Goal: Task Accomplishment & Management: Manage account settings

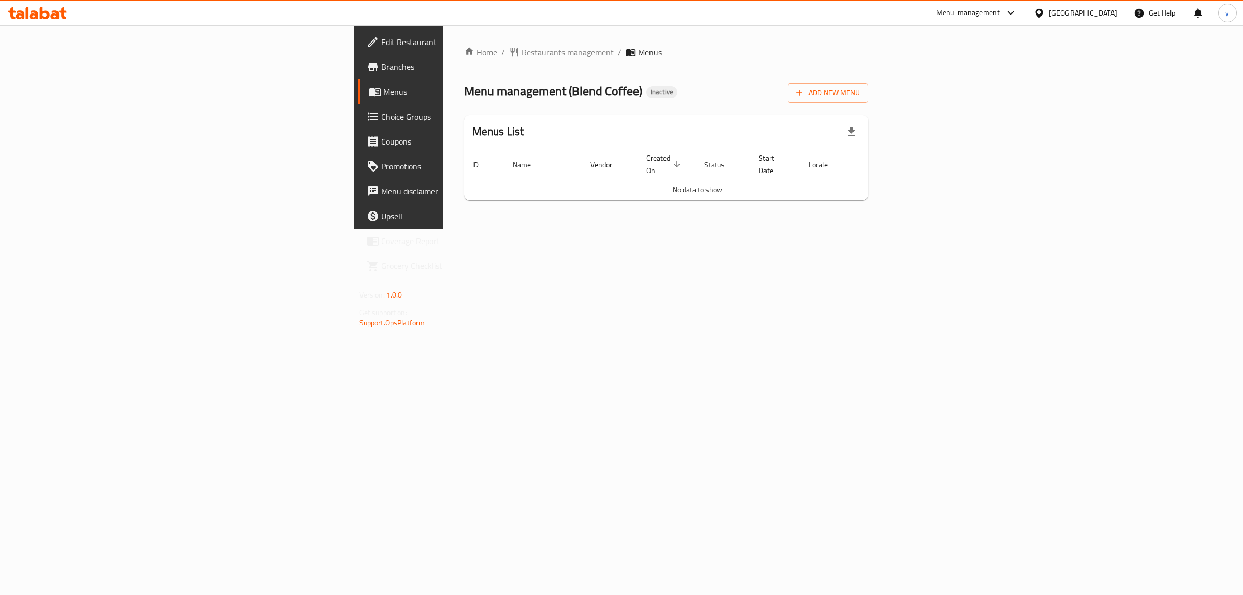
click at [496, 229] on div "Home / Restaurants management / Menus Menu management ( Blend Coffee ) Inactive…" at bounding box center [666, 127] width 446 height 204
click at [860, 87] on span "Add New Menu" at bounding box center [828, 92] width 64 height 13
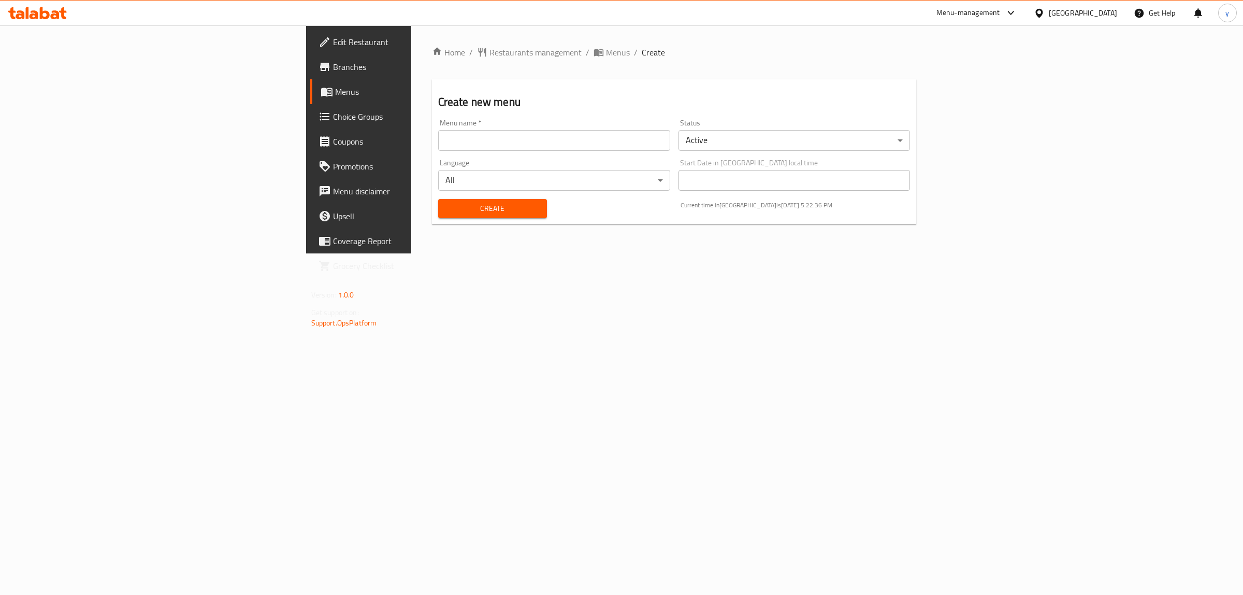
click at [523, 253] on div "Home / Restaurants management / Menus / Create Create new menu Menu name   * Me…" at bounding box center [674, 139] width 526 height 228
click at [438, 135] on input "text" at bounding box center [554, 140] width 232 height 21
type input "[DATE]"
click at [446, 203] on span "Create" at bounding box center [492, 208] width 92 height 13
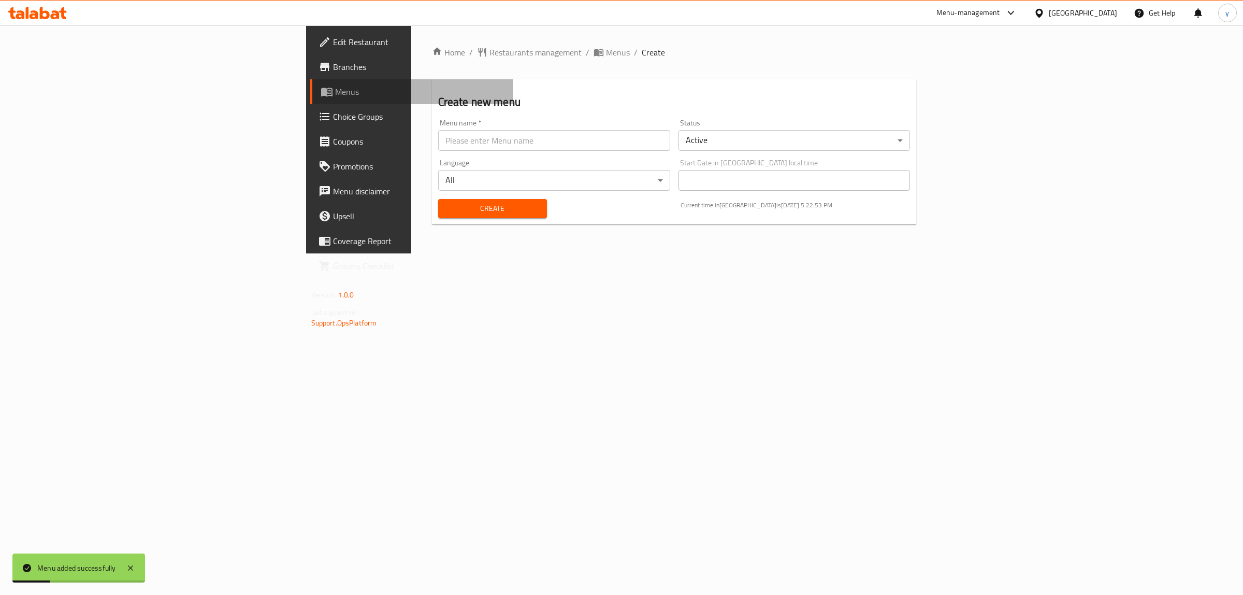
click at [335, 85] on span "Menus" at bounding box center [420, 91] width 170 height 12
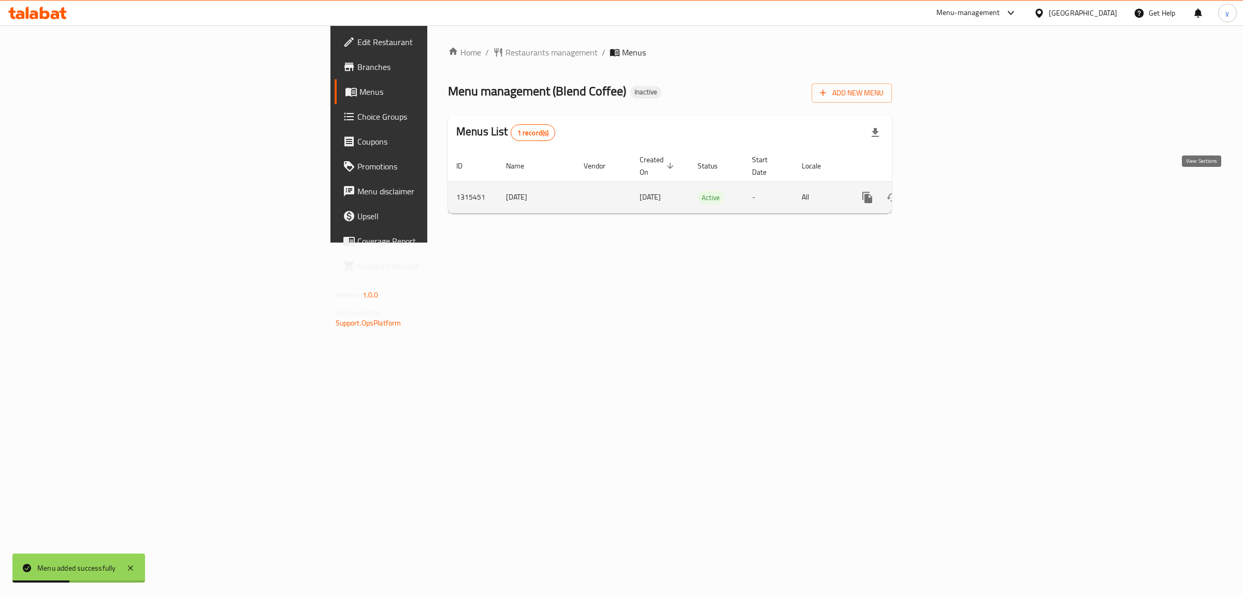
click at [948, 191] on icon "enhanced table" at bounding box center [942, 197] width 12 height 12
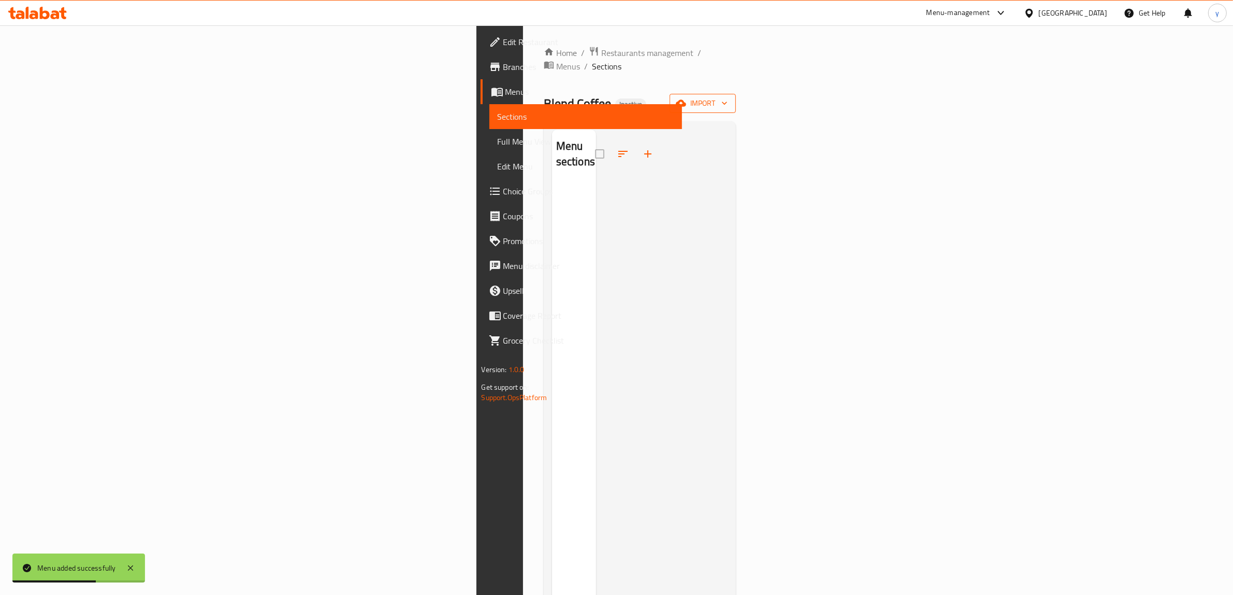
click at [728, 97] on span "import" at bounding box center [703, 103] width 50 height 13
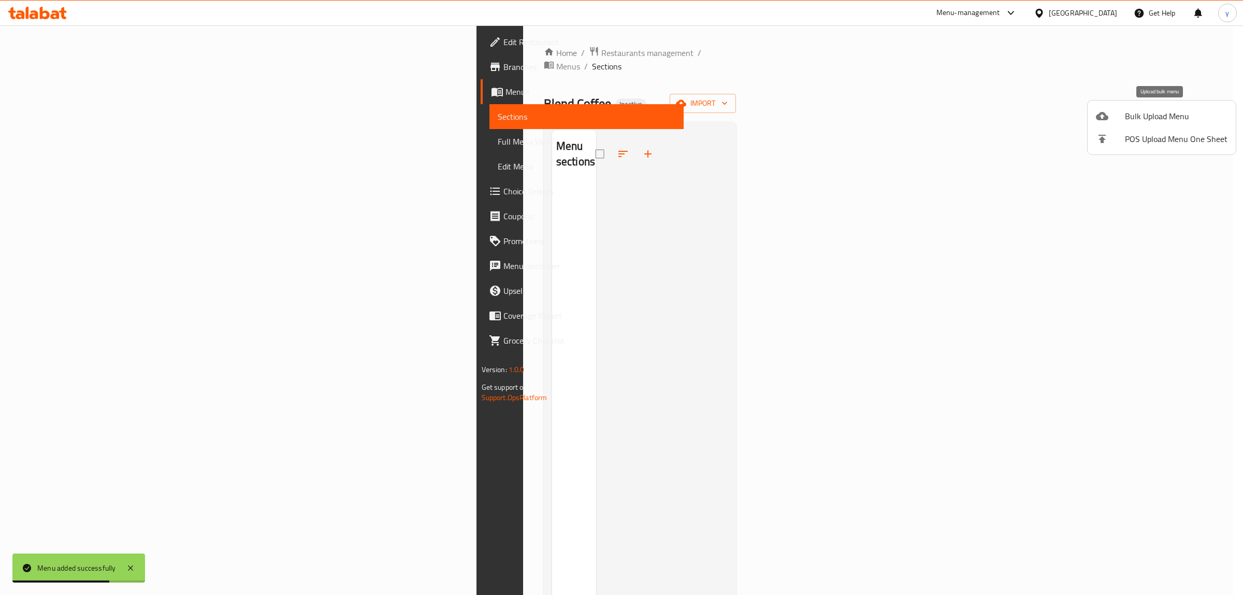
click at [1181, 110] on span "Bulk Upload Menu" at bounding box center [1176, 116] width 103 height 12
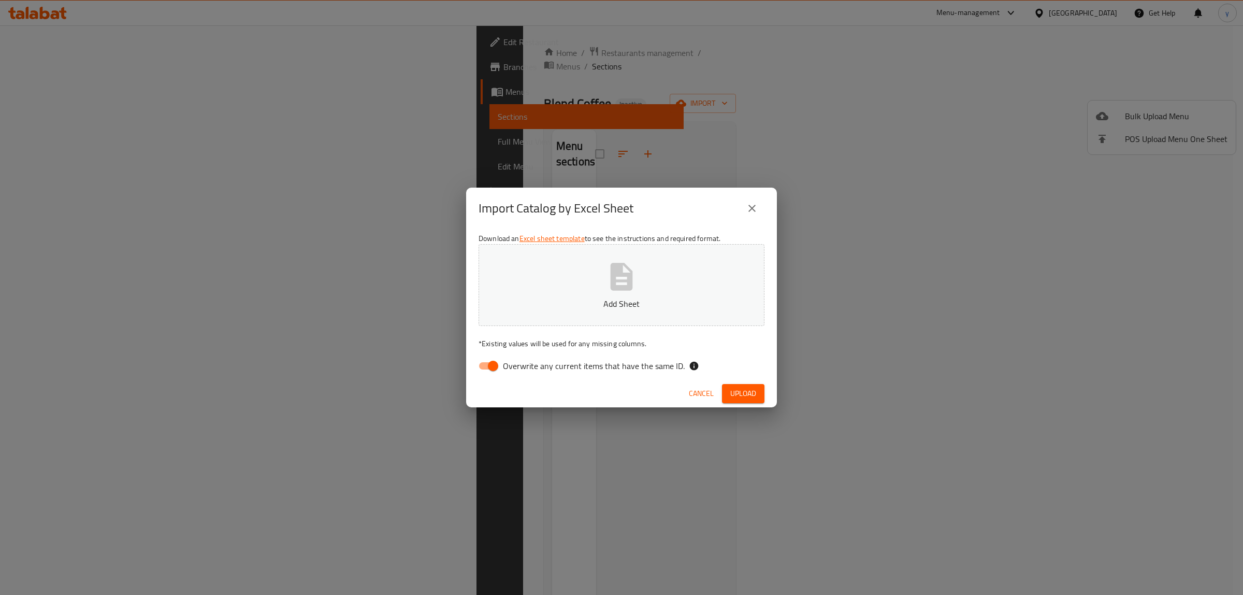
click at [487, 355] on div "Download an Excel sheet template to see the instructions and required format. A…" at bounding box center [621, 304] width 311 height 150
click at [484, 368] on input "Overwrite any current items that have the same ID." at bounding box center [493, 366] width 59 height 20
checkbox input "false"
click at [573, 305] on p "Add Sheet" at bounding box center [622, 303] width 254 height 12
click at [739, 392] on span "Upload" at bounding box center [743, 393] width 26 height 13
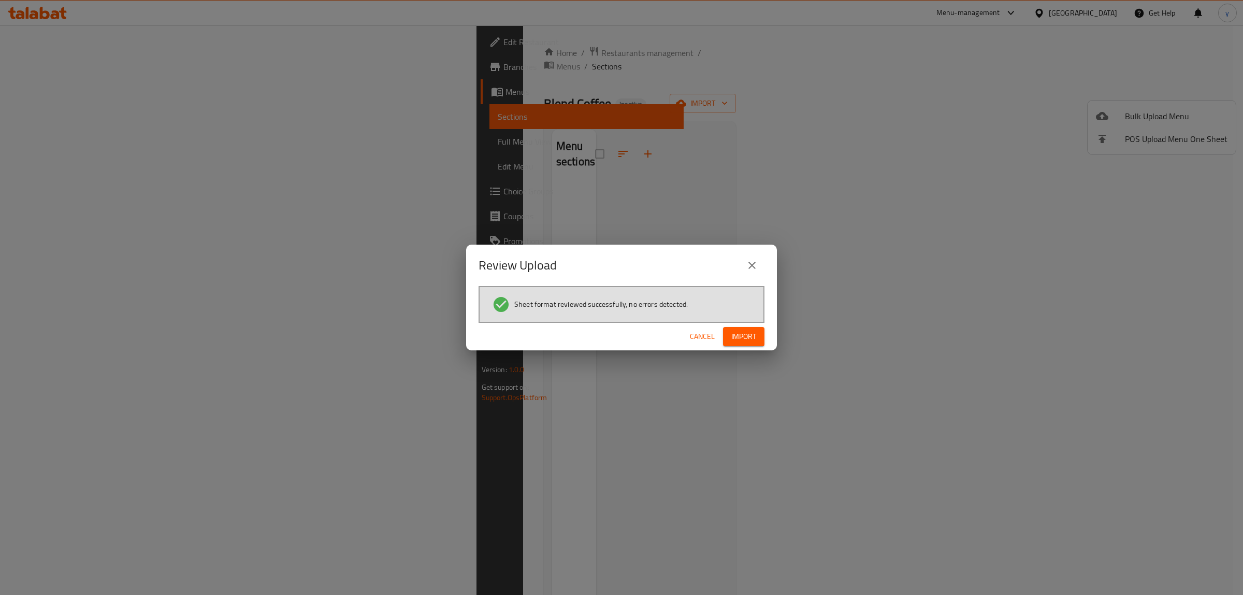
click at [721, 331] on div "Cancel Import" at bounding box center [621, 336] width 311 height 27
click at [748, 335] on span "Import" at bounding box center [743, 336] width 25 height 13
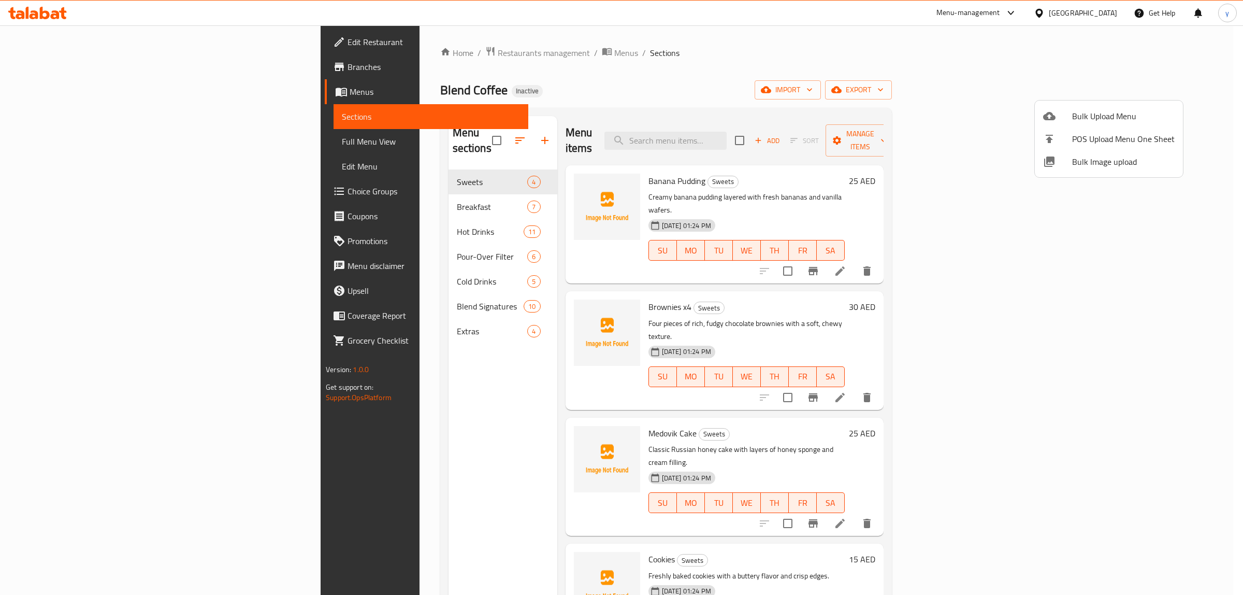
click at [438, 128] on div at bounding box center [621, 297] width 1243 height 595
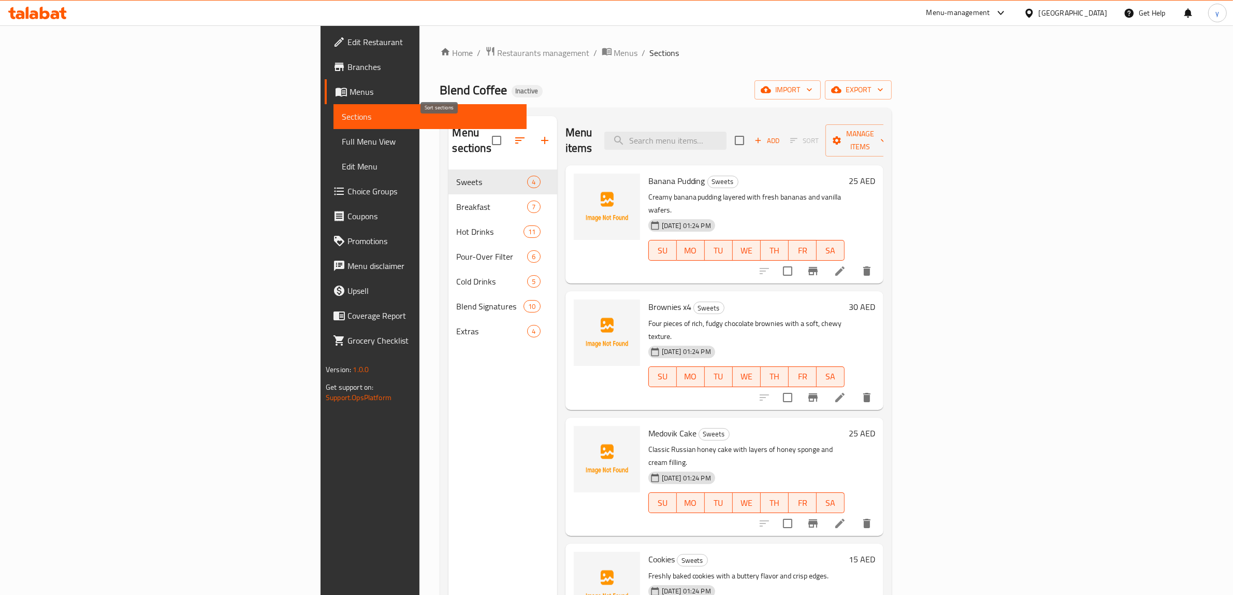
click at [514, 136] on icon "button" at bounding box center [520, 140] width 12 height 12
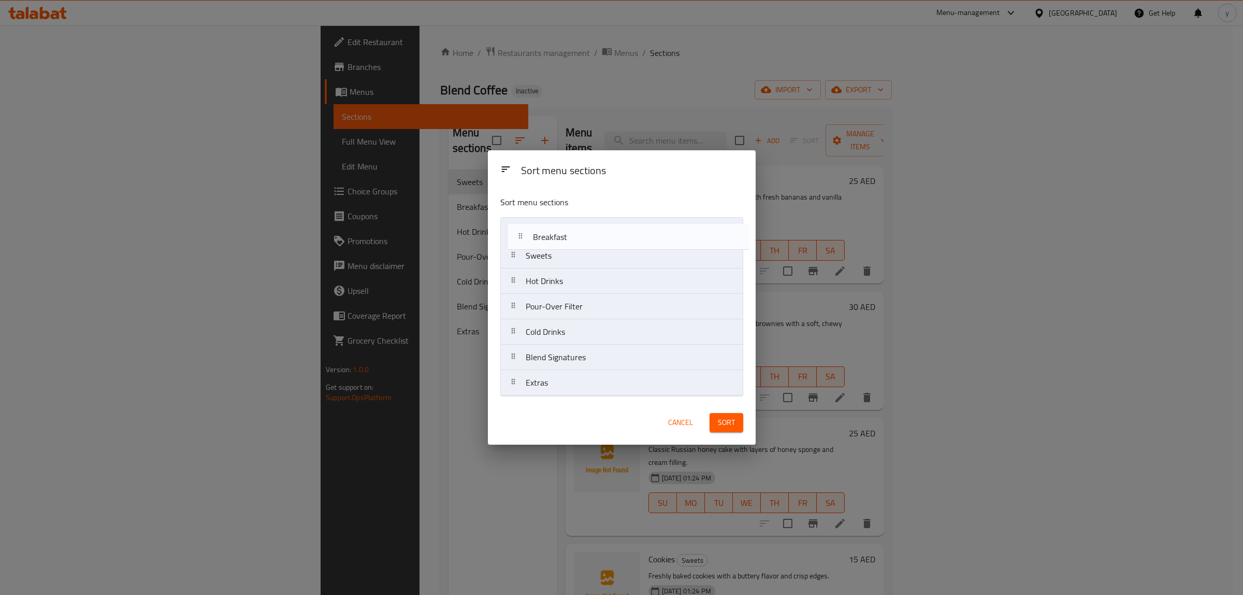
drag, startPoint x: 547, startPoint y: 259, endPoint x: 555, endPoint y: 237, distance: 23.8
click at [555, 237] on nav "Sweets Breakfast Hot Drinks Pour-Over Filter Cold Drinks Blend Signatures Extras" at bounding box center [621, 306] width 243 height 179
drag, startPoint x: 565, startPoint y: 337, endPoint x: 558, endPoint y: 367, distance: 30.8
click at [558, 367] on nav "Breakfast Sweets Hot Drinks Pour-Over Filter Cold Drinks Blend Signatures Extras" at bounding box center [621, 306] width 243 height 179
drag, startPoint x: 556, startPoint y: 283, endPoint x: 555, endPoint y: 337, distance: 53.3
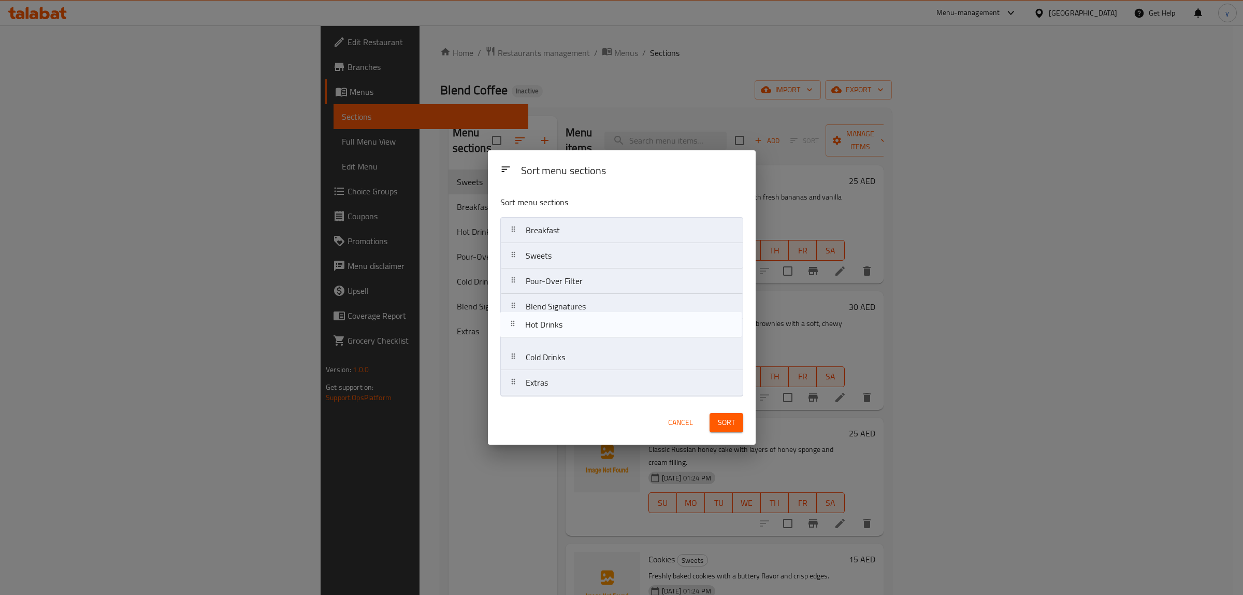
click at [555, 337] on nav "Breakfast Sweets Hot Drinks Pour-Over Filter Blend Signatures Cold Drinks Extras" at bounding box center [621, 306] width 243 height 179
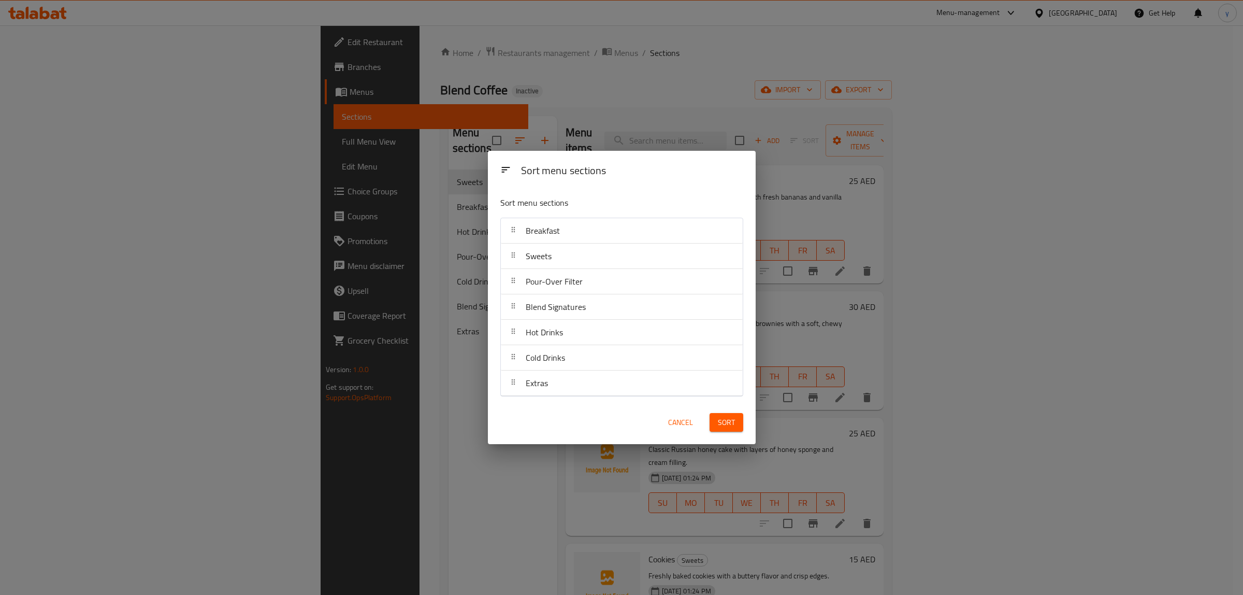
click at [720, 423] on span "Sort" at bounding box center [726, 422] width 17 height 13
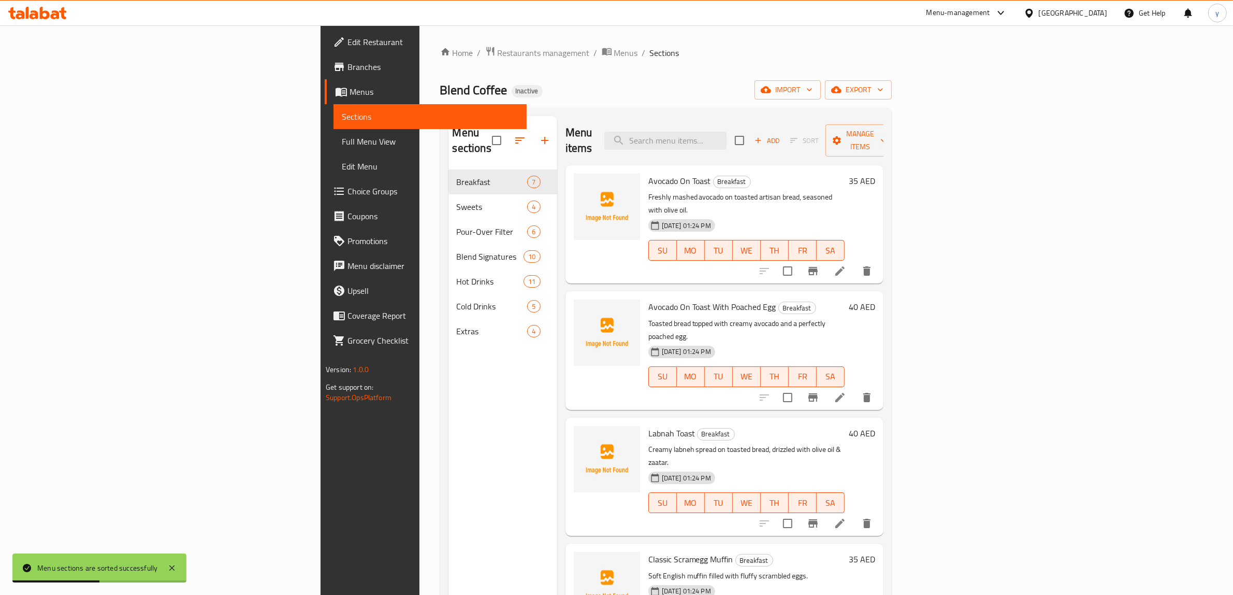
click at [342, 146] on span "Full Menu View" at bounding box center [430, 141] width 177 height 12
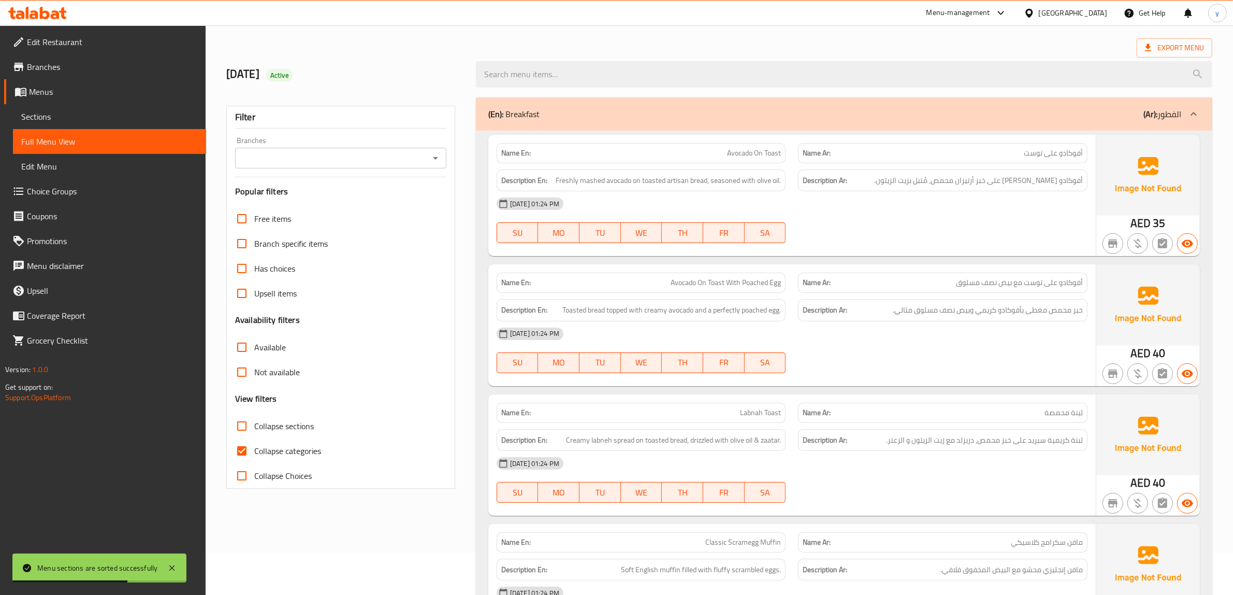
scroll to position [65, 0]
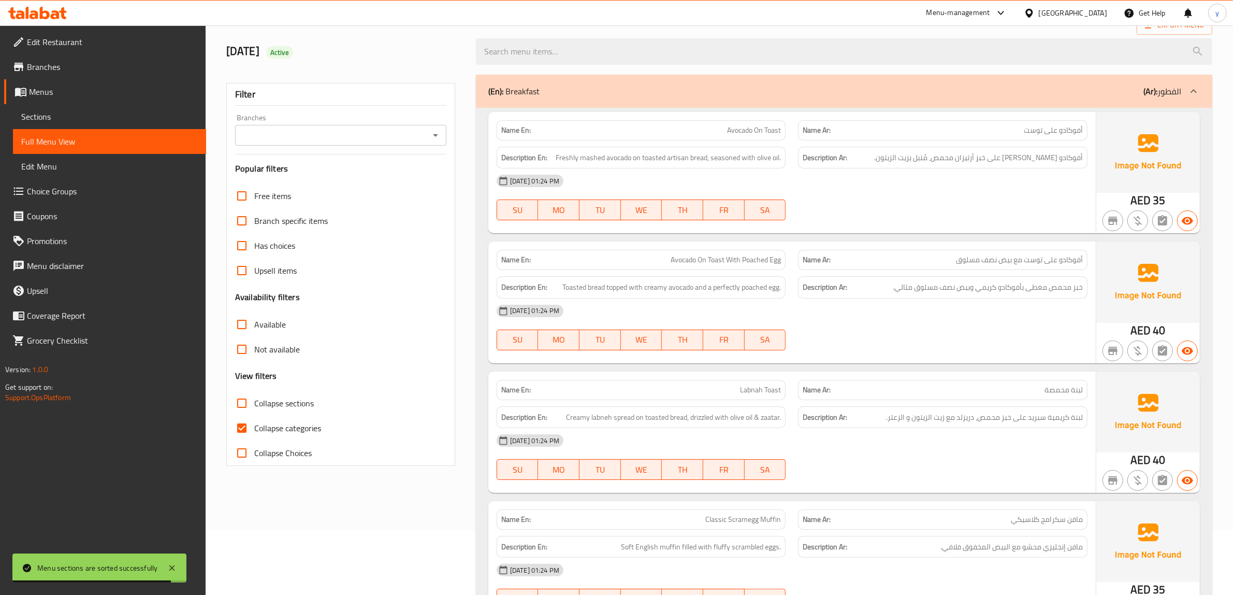
click at [247, 424] on input "Collapse categories" at bounding box center [241, 427] width 25 height 25
checkbox input "false"
click at [33, 120] on span "Sections" at bounding box center [109, 116] width 177 height 12
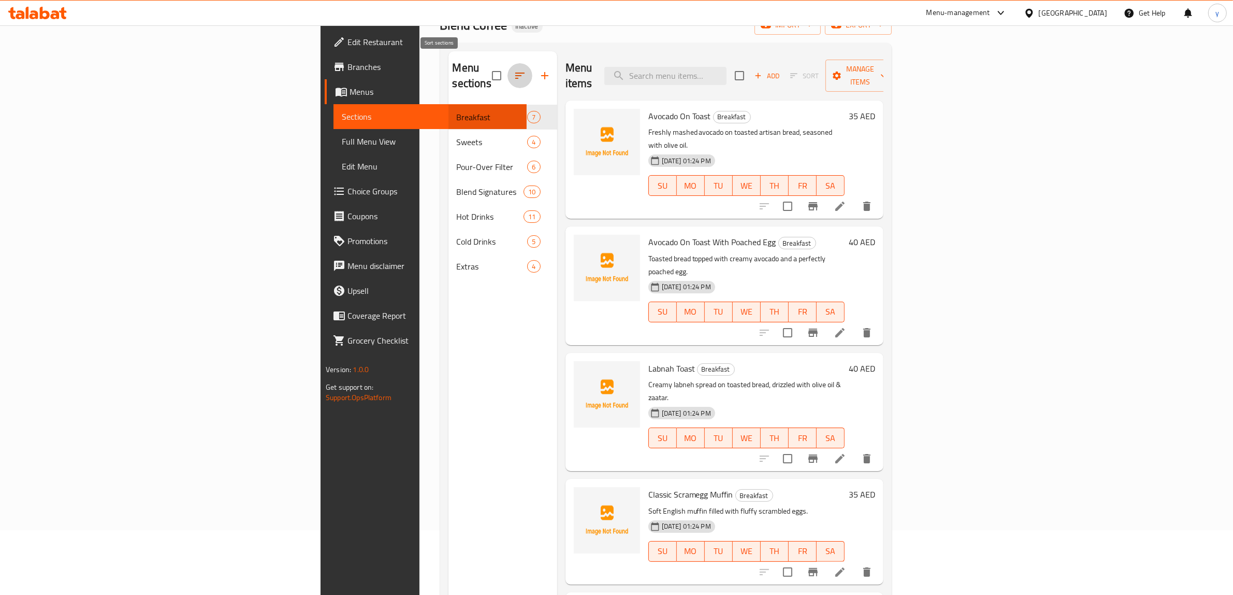
click at [508, 70] on button "button" at bounding box center [520, 75] width 25 height 25
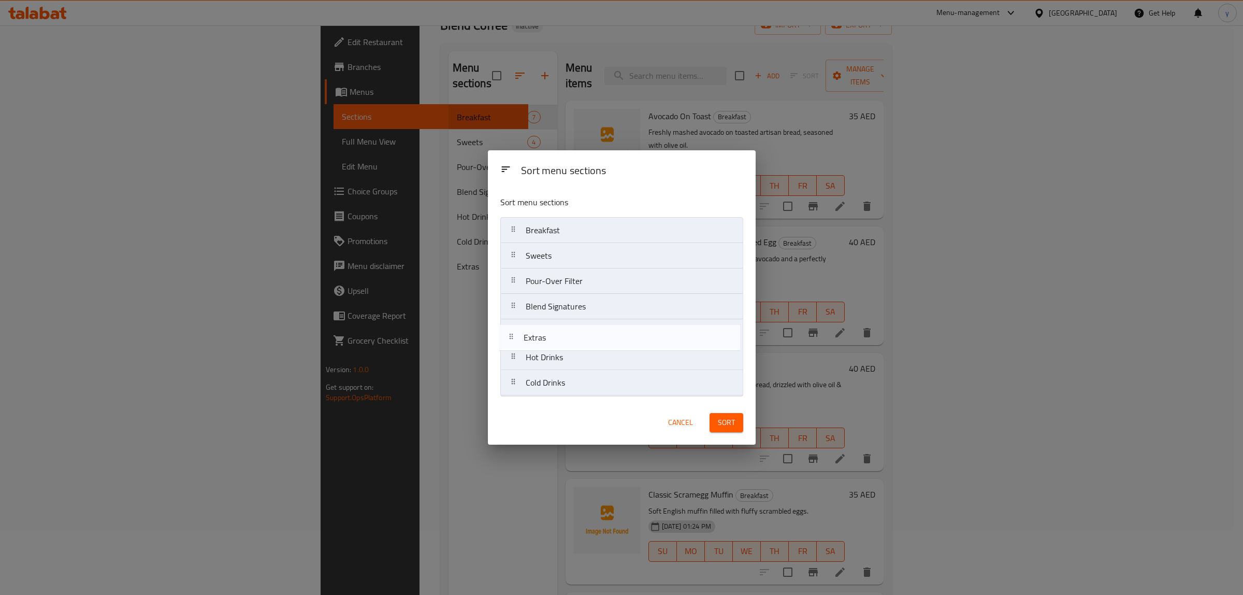
drag, startPoint x: 547, startPoint y: 383, endPoint x: 545, endPoint y: 330, distance: 52.9
click at [545, 330] on nav "Breakfast Sweets Pour-Over Filter Blend Signatures Hot Drinks Cold Drinks Extras" at bounding box center [621, 306] width 243 height 179
drag, startPoint x: 563, startPoint y: 366, endPoint x: 568, endPoint y: 389, distance: 23.3
click at [568, 389] on nav "Breakfast Sweets Pour-Over Filter Blend Signatures Extras Hot Drinks Cold Drinks" at bounding box center [621, 306] width 243 height 179
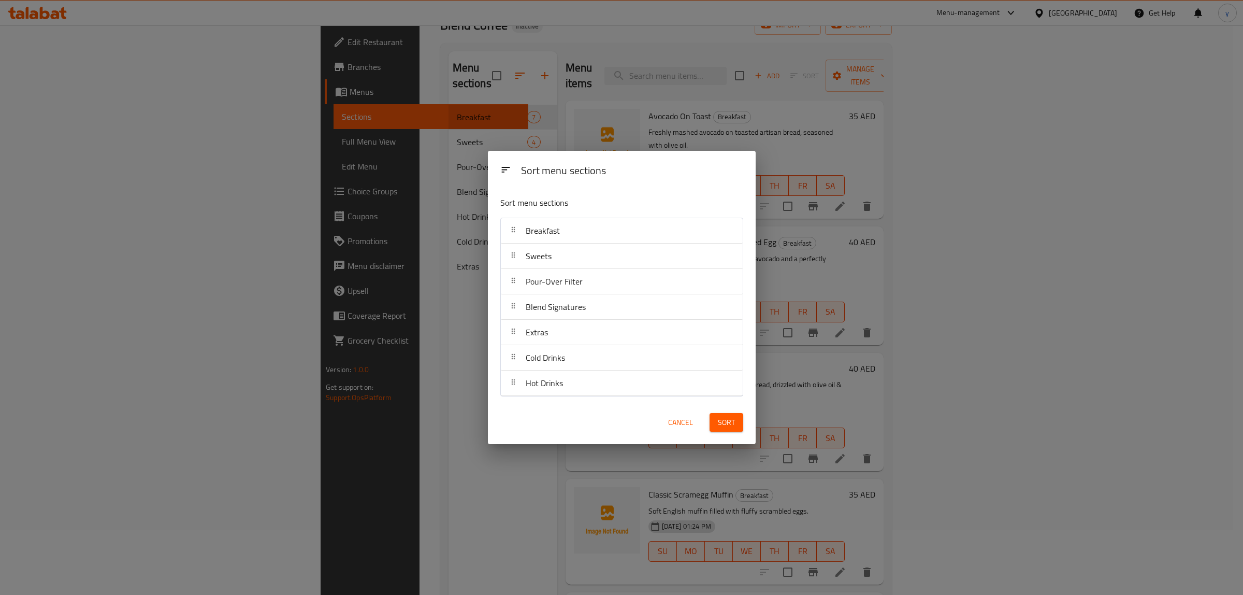
click at [718, 413] on button "Sort" at bounding box center [727, 422] width 34 height 19
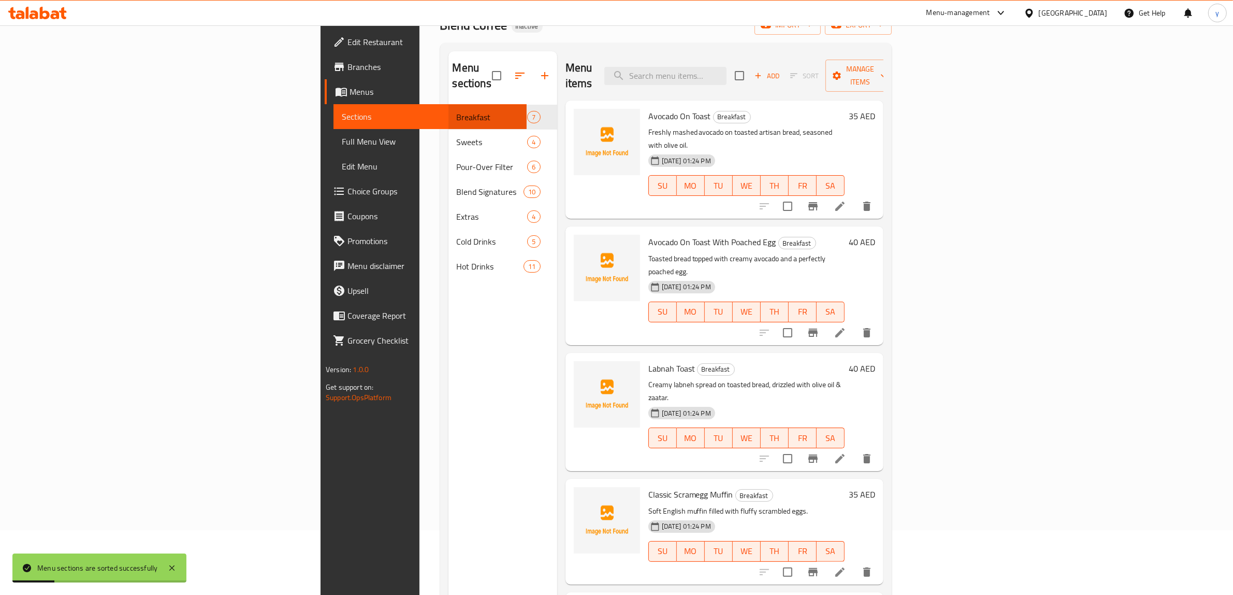
click at [342, 165] on span "Edit Menu" at bounding box center [430, 166] width 177 height 12
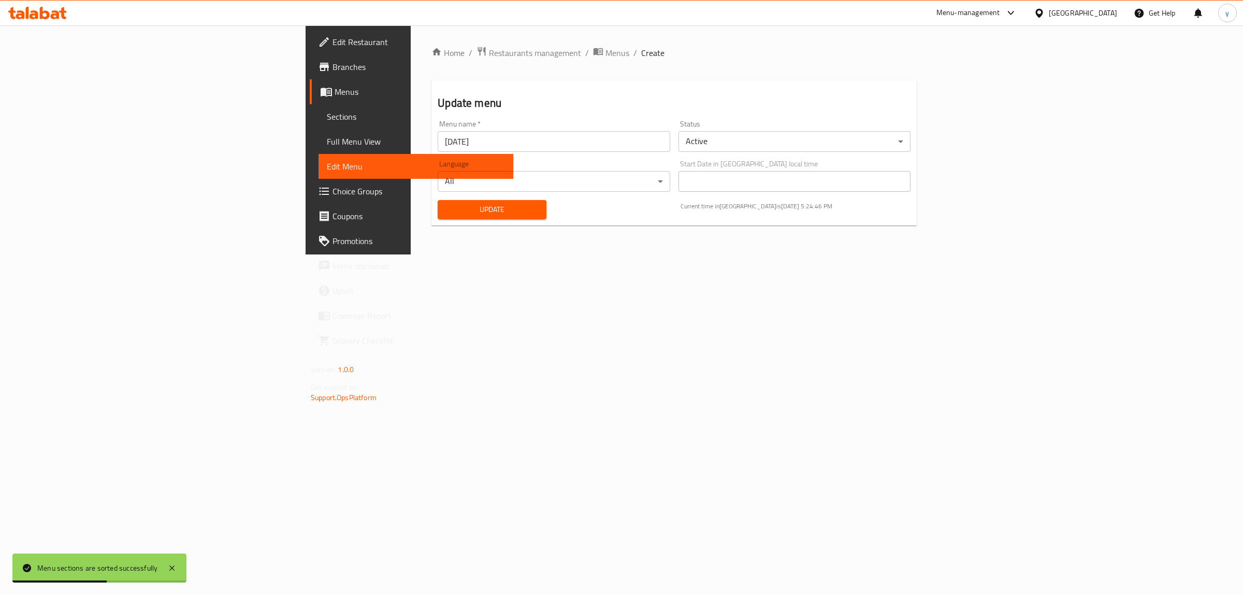
click at [327, 122] on span "Sections" at bounding box center [416, 116] width 178 height 12
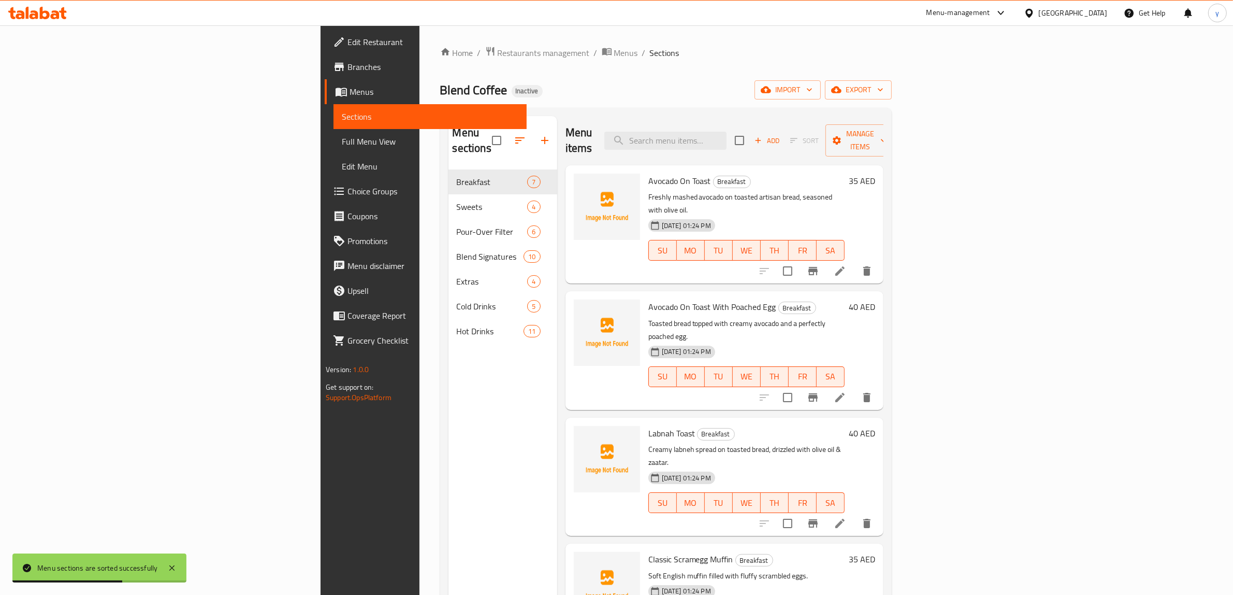
click at [342, 139] on span "Full Menu View" at bounding box center [430, 141] width 177 height 12
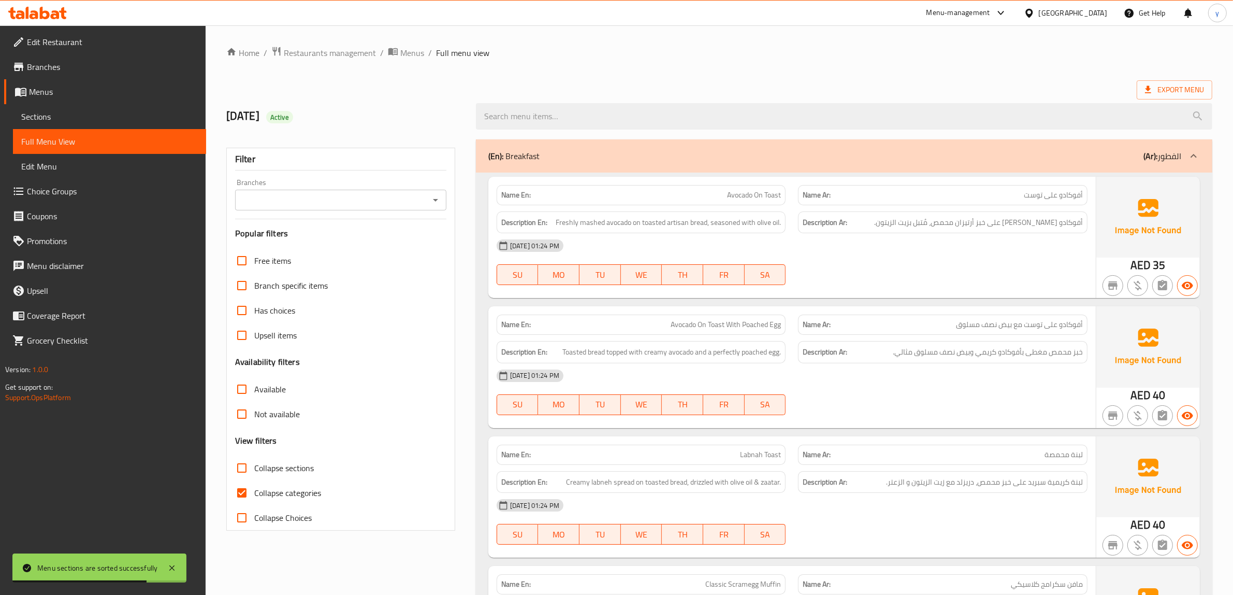
click at [240, 487] on input "Collapse categories" at bounding box center [241, 492] width 25 height 25
checkbox input "false"
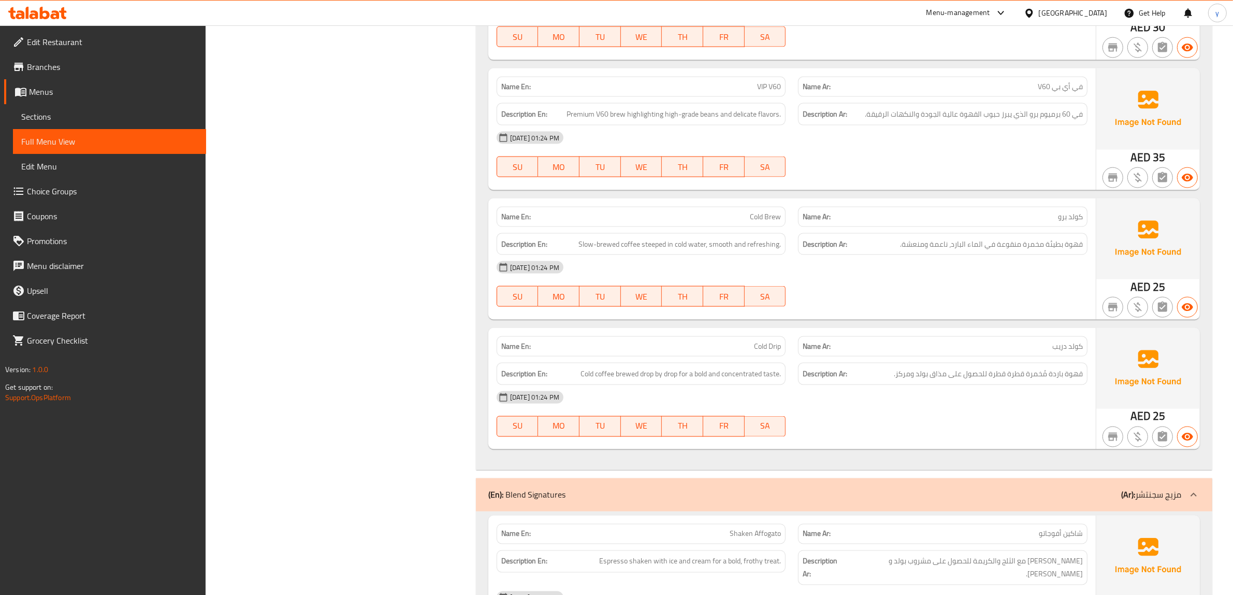
scroll to position [2007, 0]
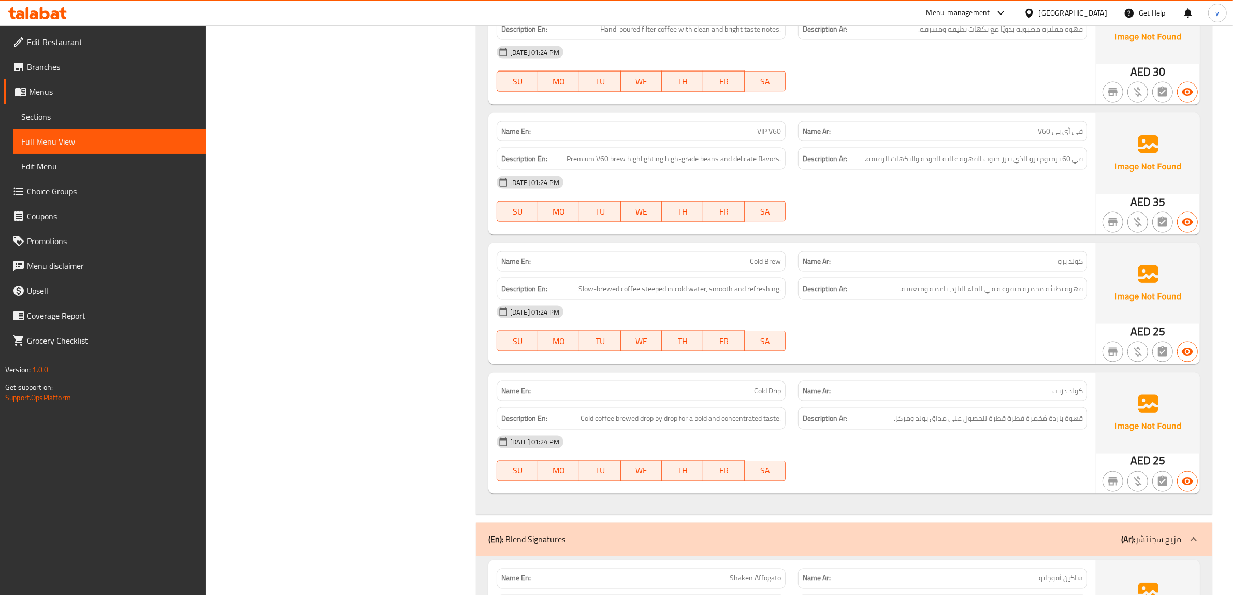
click at [1014, 427] on div "Description Ar: قهوة باردة مُخمرة قطرة قطرة للحصول على مذاق بولد ومركز." at bounding box center [943, 418] width 290 height 22
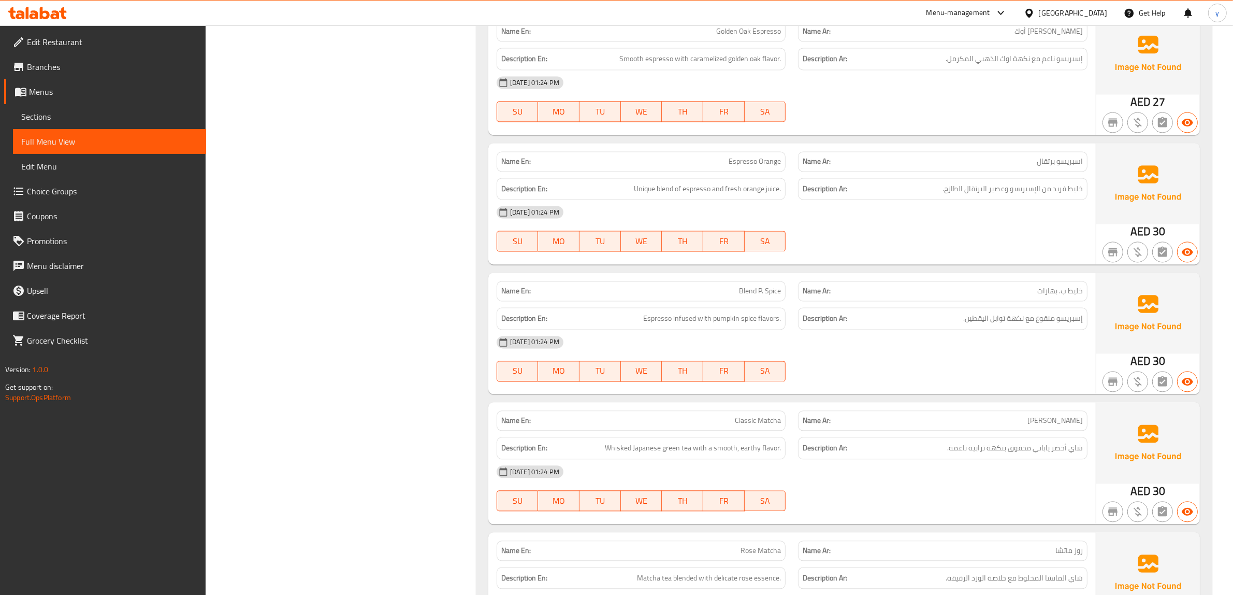
scroll to position [2719, 0]
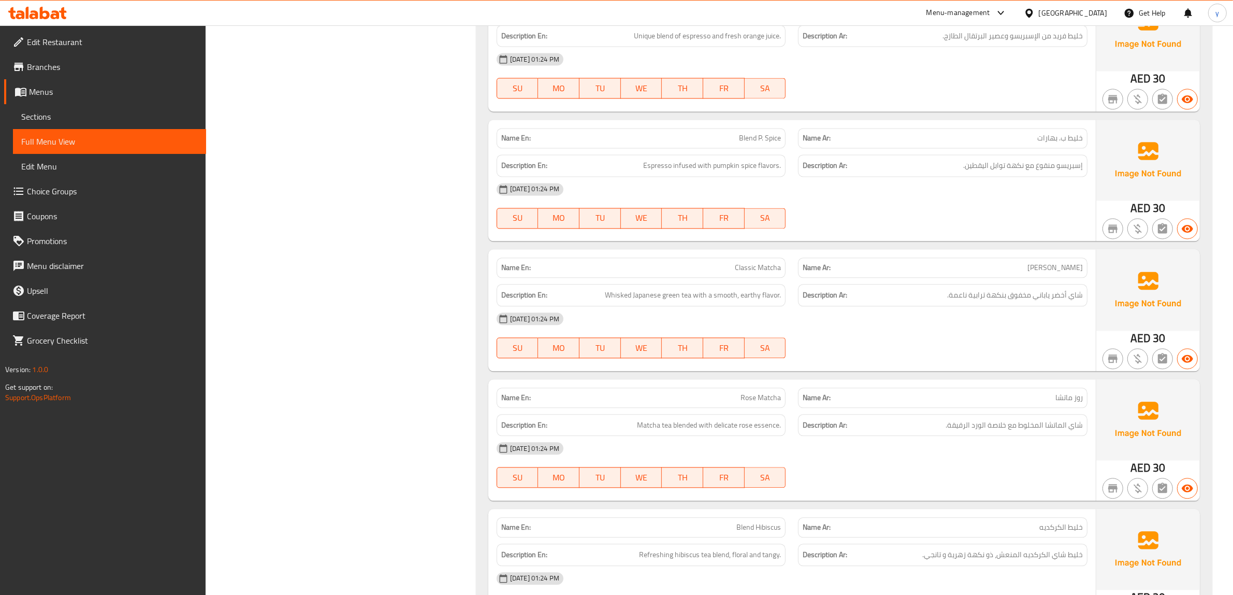
click at [1172, 283] on img at bounding box center [1148, 289] width 104 height 81
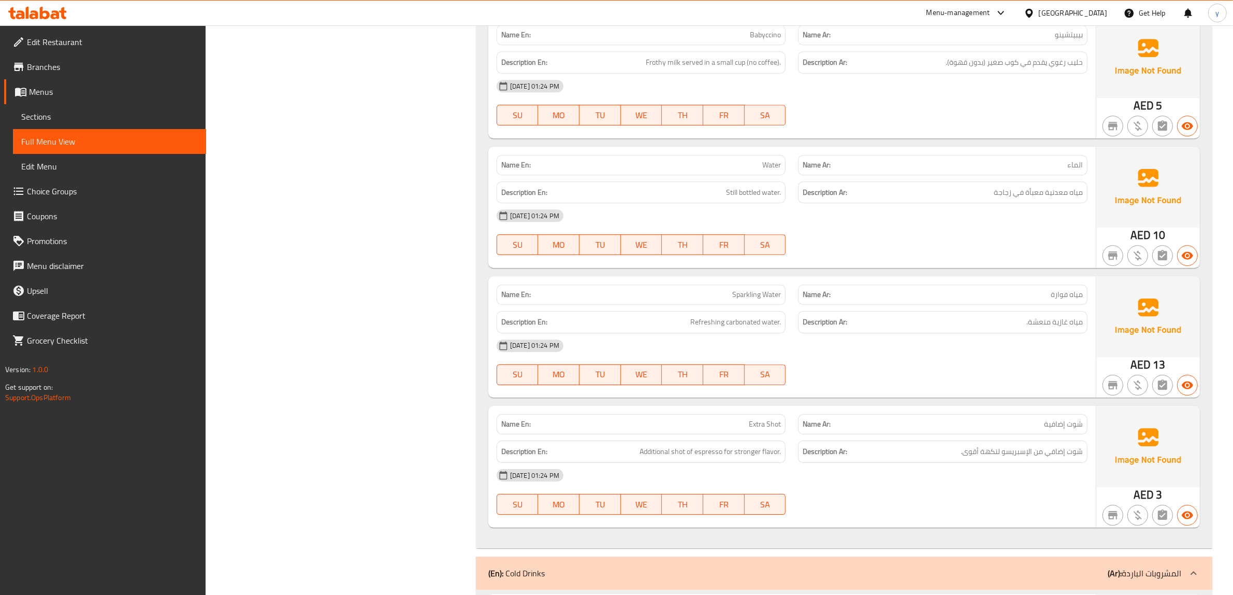
scroll to position [3949, 0]
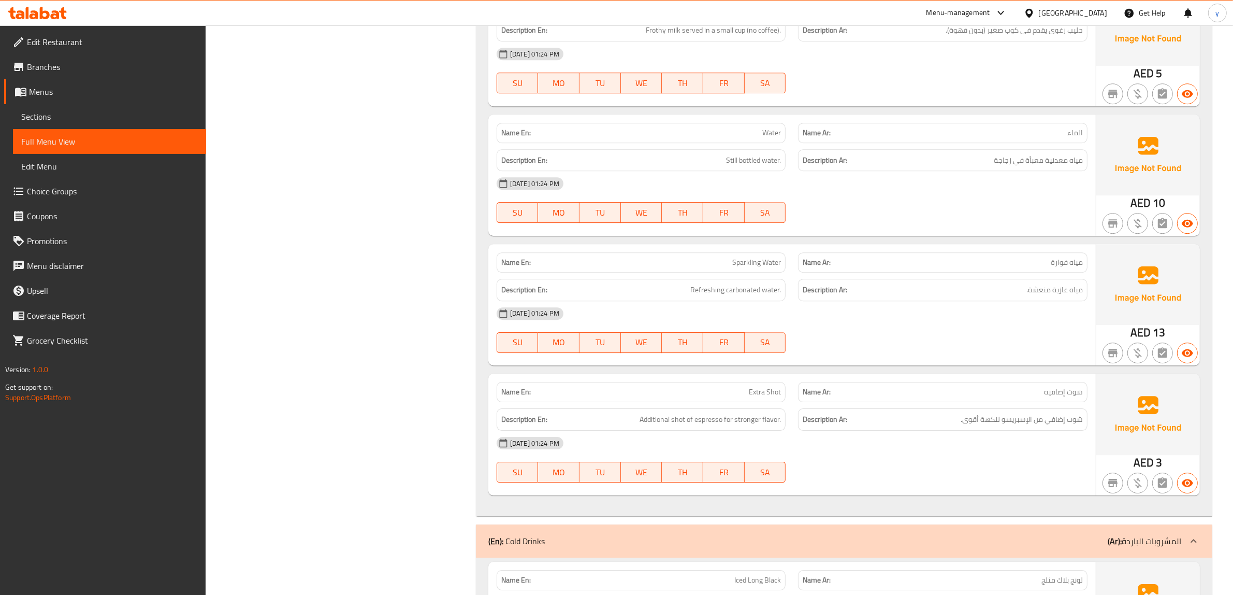
click at [1160, 193] on span "10" at bounding box center [1159, 203] width 12 height 20
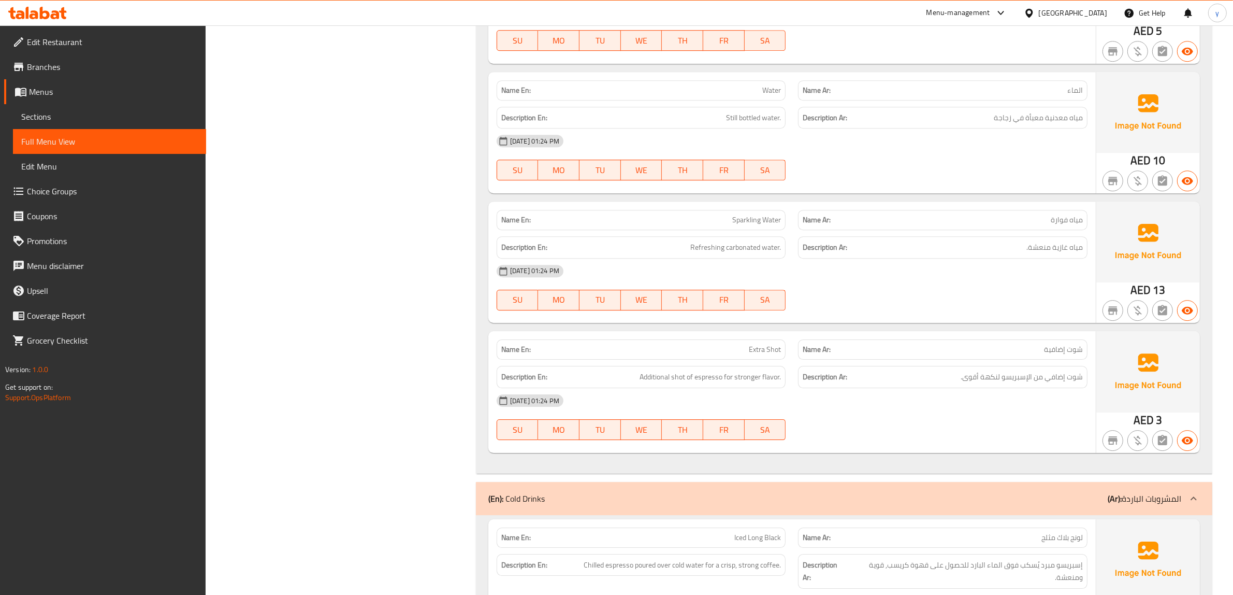
scroll to position [4014, 0]
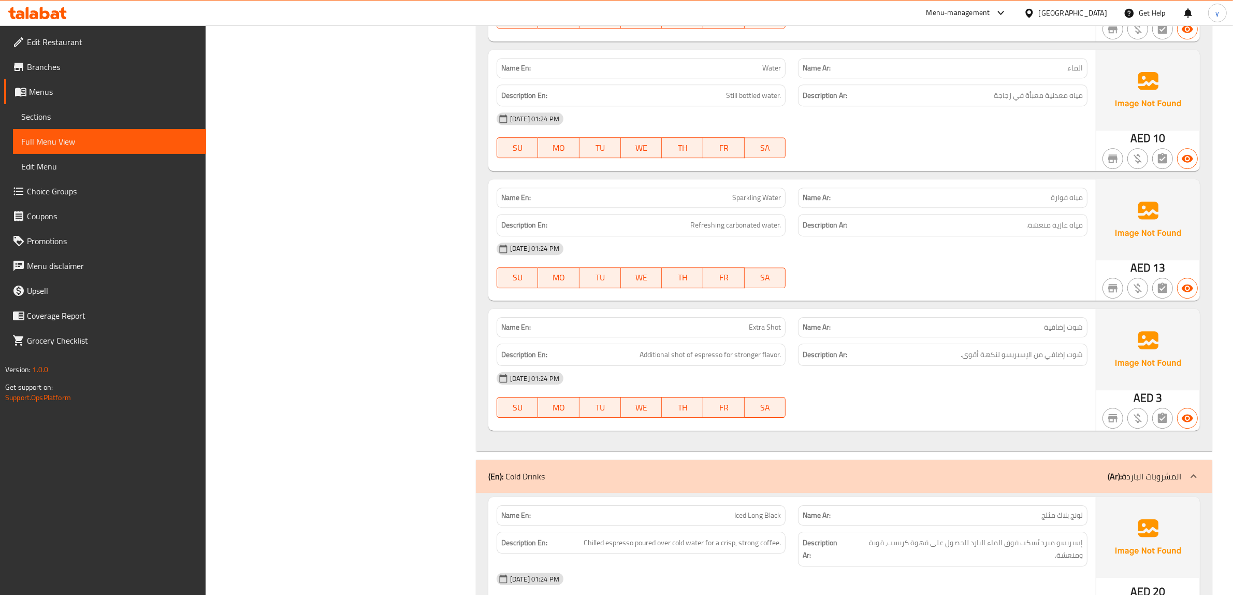
click at [1156, 348] on img at bounding box center [1148, 349] width 104 height 81
click at [746, 337] on div "Description En: Additional shot of espresso for stronger flavor." at bounding box center [641, 354] width 302 height 35
click at [742, 322] on p "Name En: Extra Shot" at bounding box center [641, 327] width 280 height 11
click at [768, 322] on span "Extra Shot" at bounding box center [765, 327] width 32 height 11
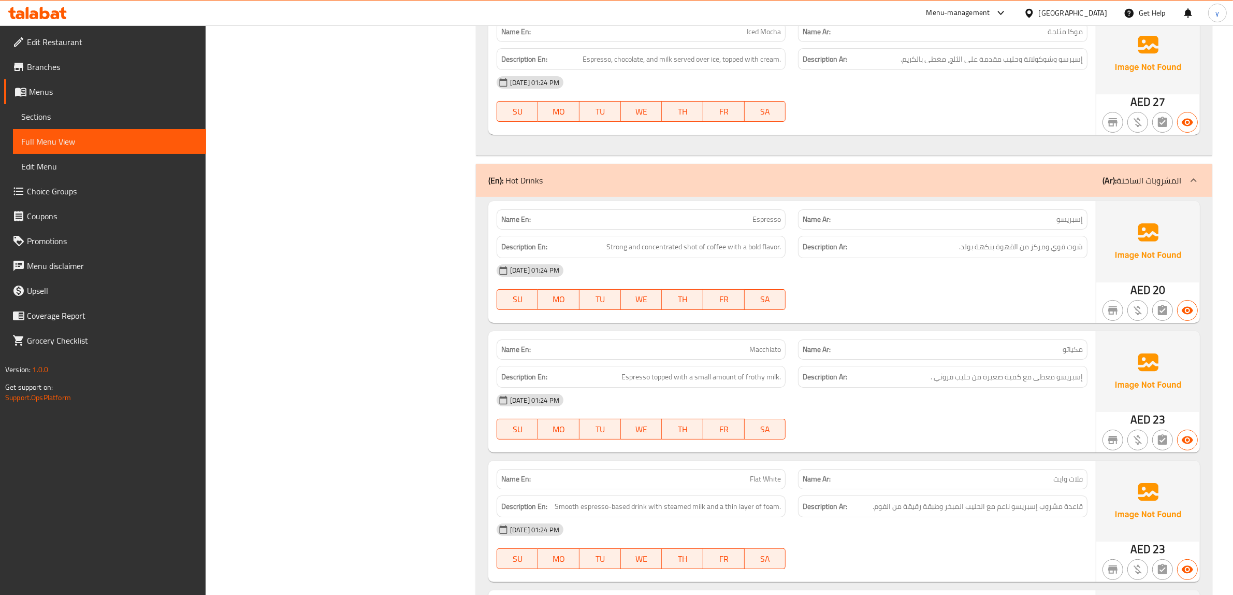
scroll to position [5049, 0]
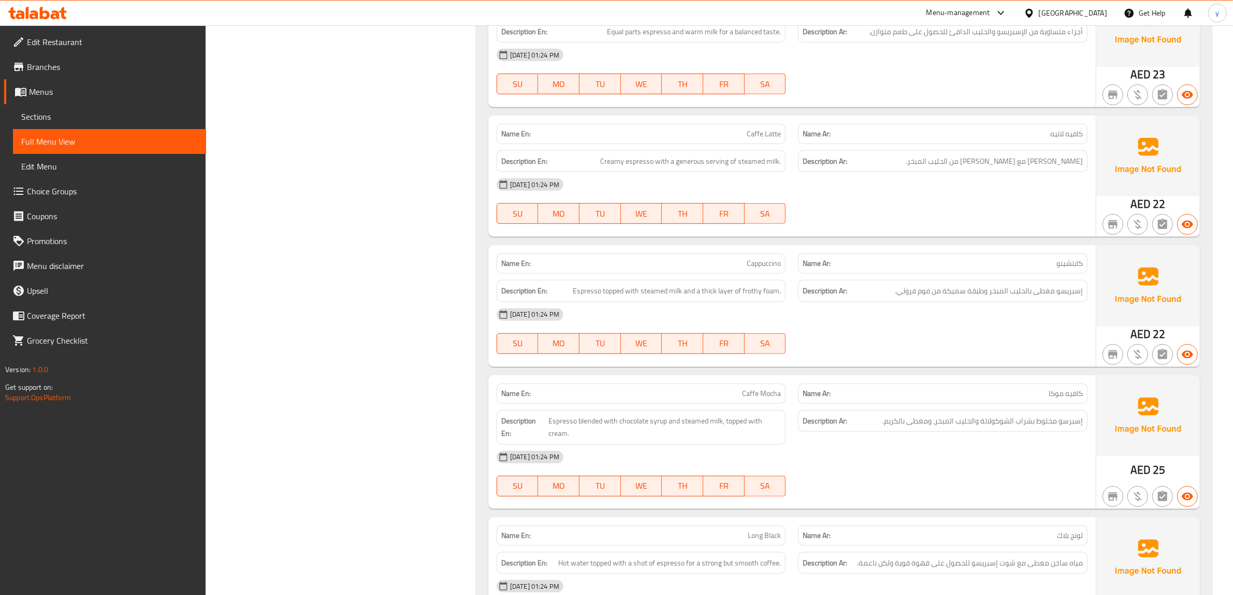
drag, startPoint x: 402, startPoint y: 317, endPoint x: 421, endPoint y: 301, distance: 24.7
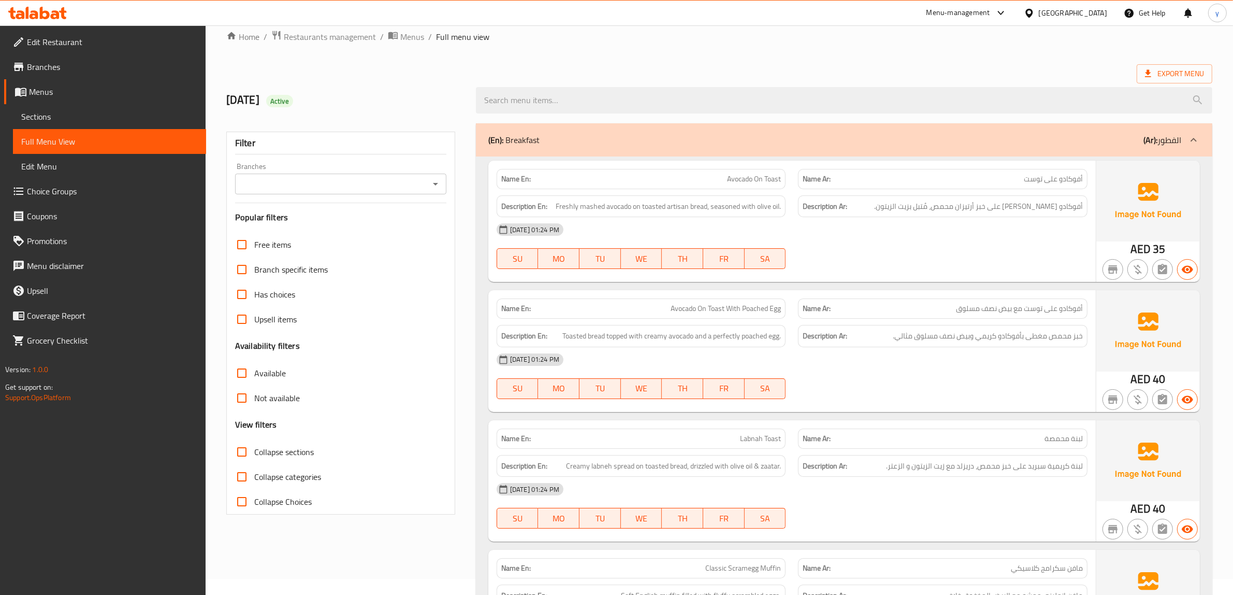
scroll to position [0, 0]
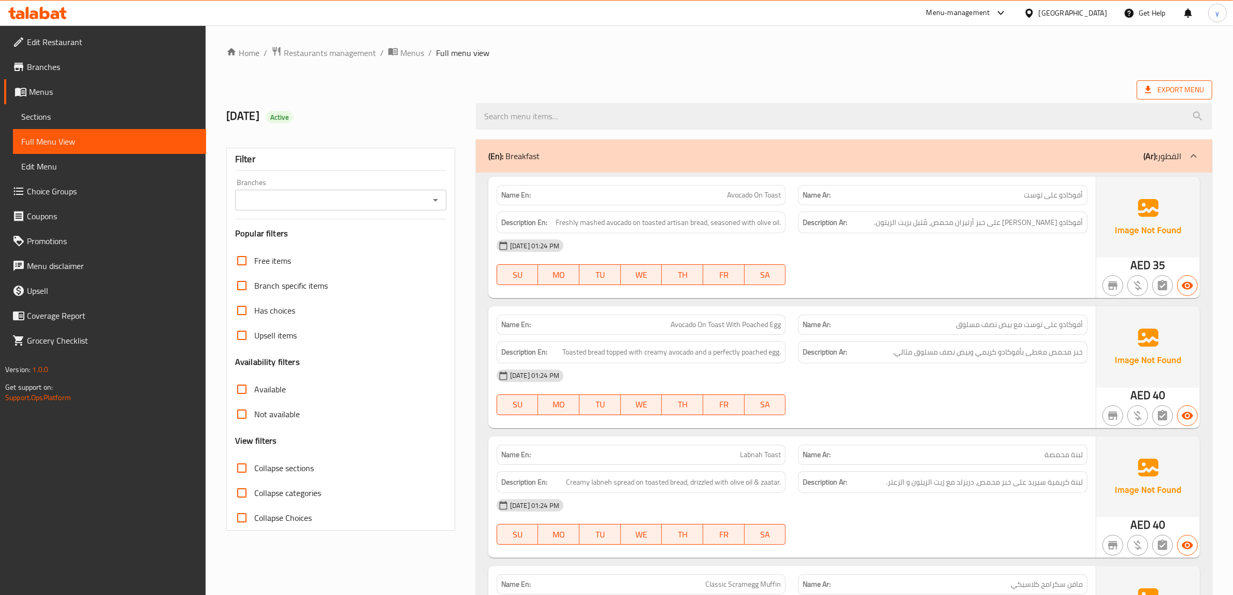
click at [1176, 86] on span "Export Menu" at bounding box center [1174, 89] width 59 height 13
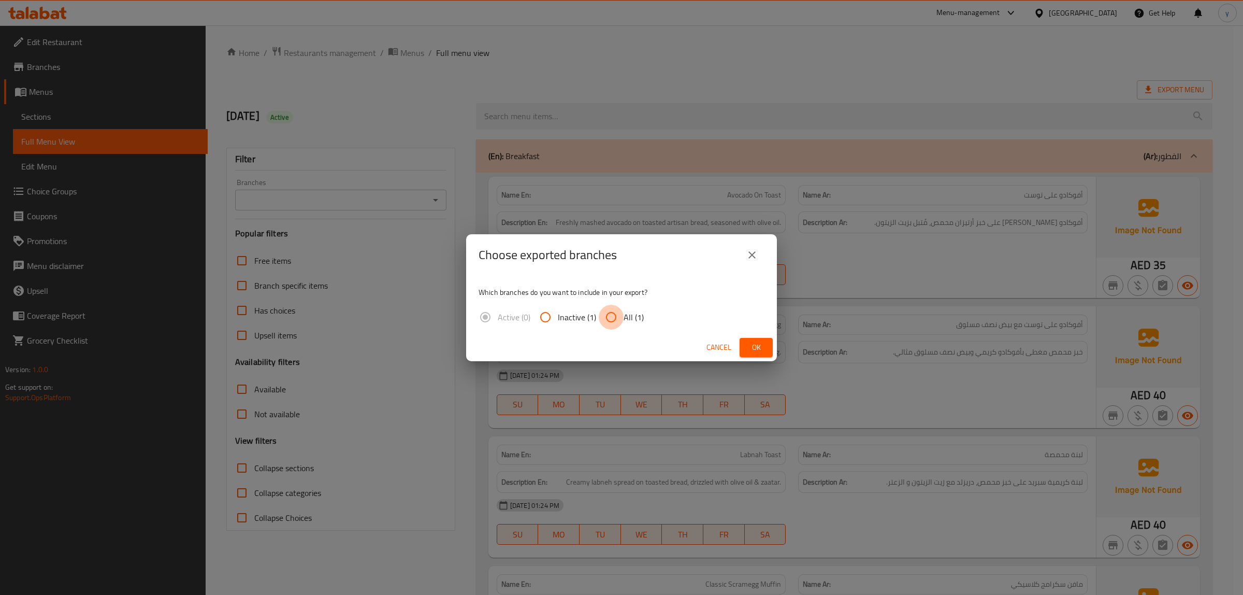
click at [607, 311] on input "All (1)" at bounding box center [611, 317] width 25 height 25
radio input "true"
click at [762, 344] on span "Ok" at bounding box center [756, 347] width 17 height 13
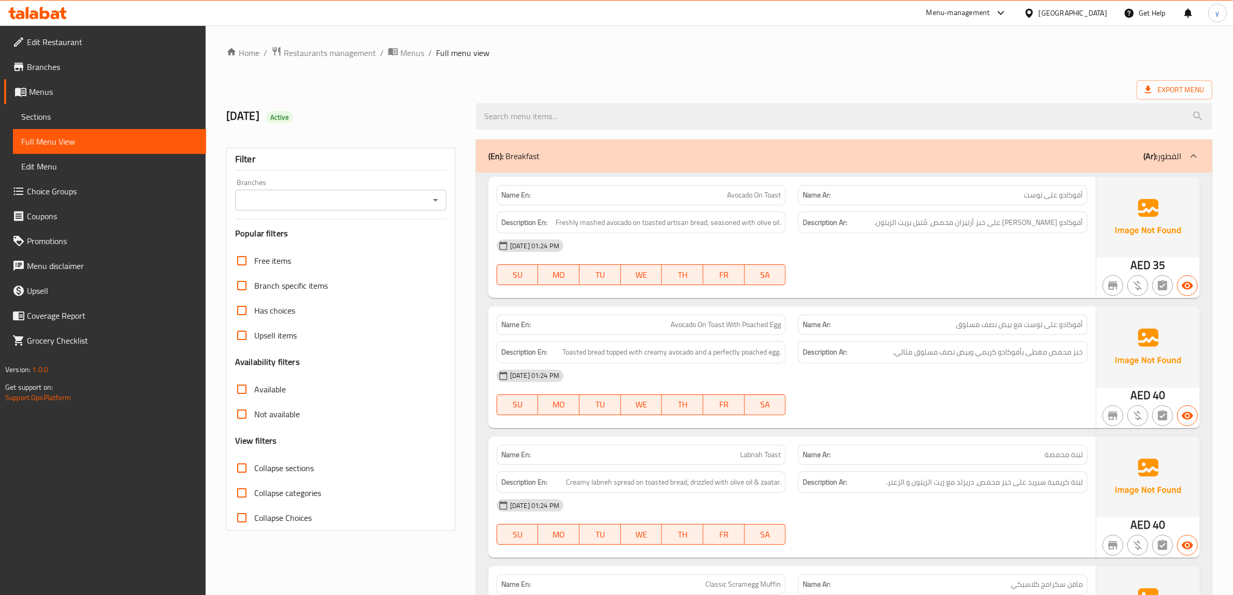
click at [839, 87] on div "Export Menu" at bounding box center [719, 89] width 986 height 19
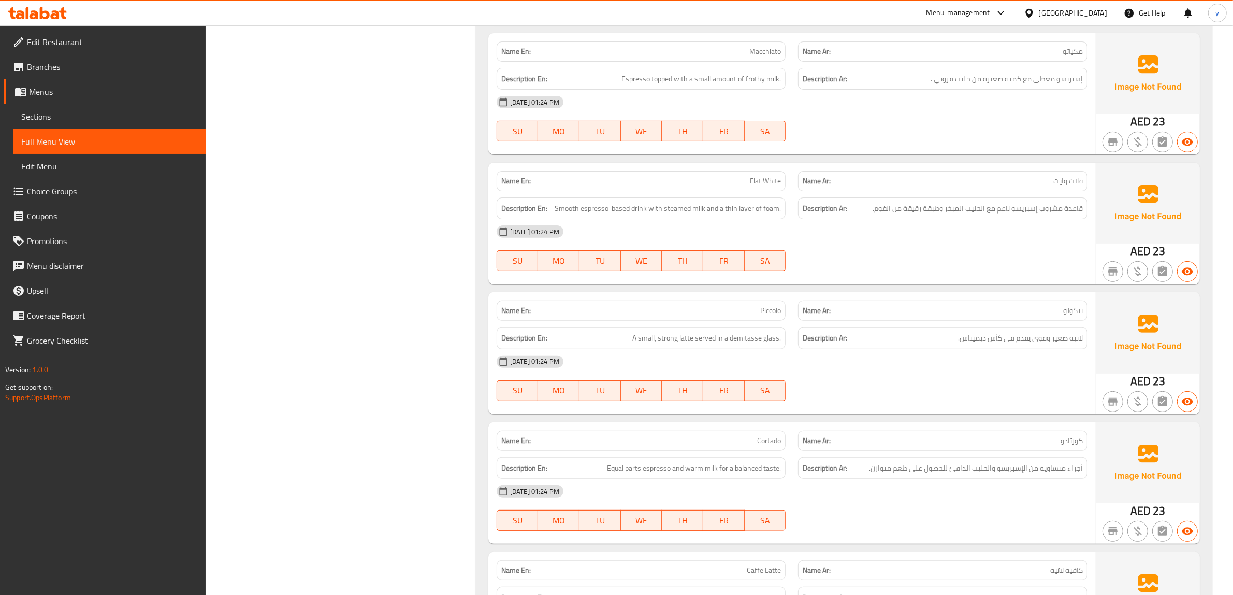
scroll to position [5319, 0]
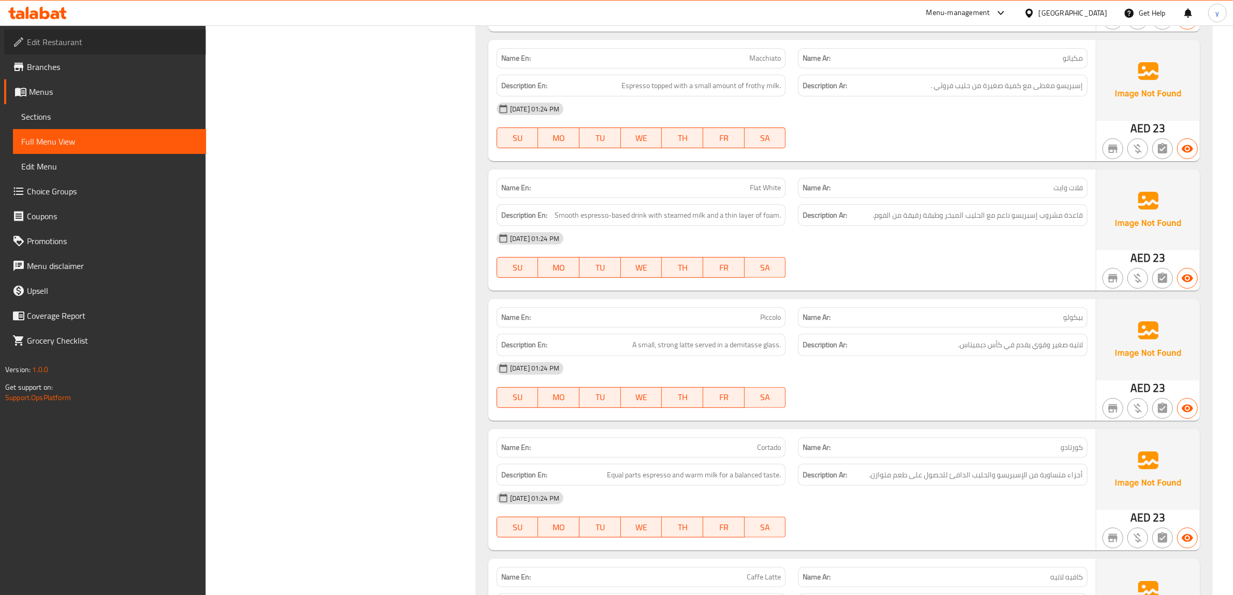
click at [53, 50] on link "Edit Restaurant" at bounding box center [105, 42] width 202 height 25
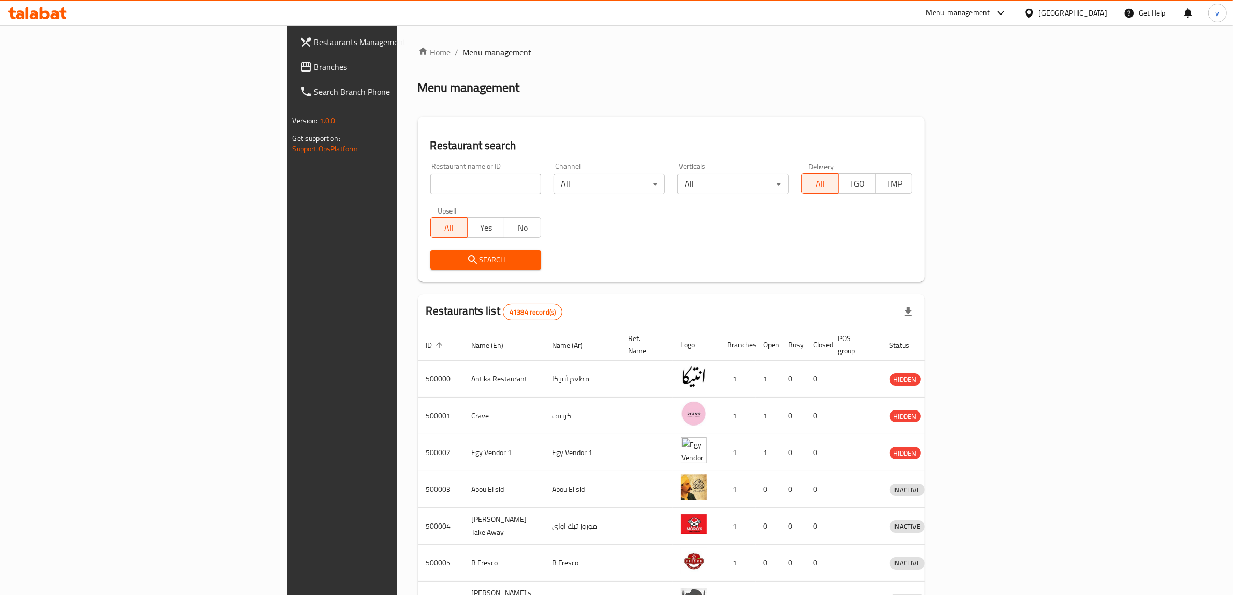
click at [1039, 8] on div at bounding box center [1031, 12] width 15 height 11
click at [988, 175] on div "Kuwait" at bounding box center [1028, 176] width 155 height 24
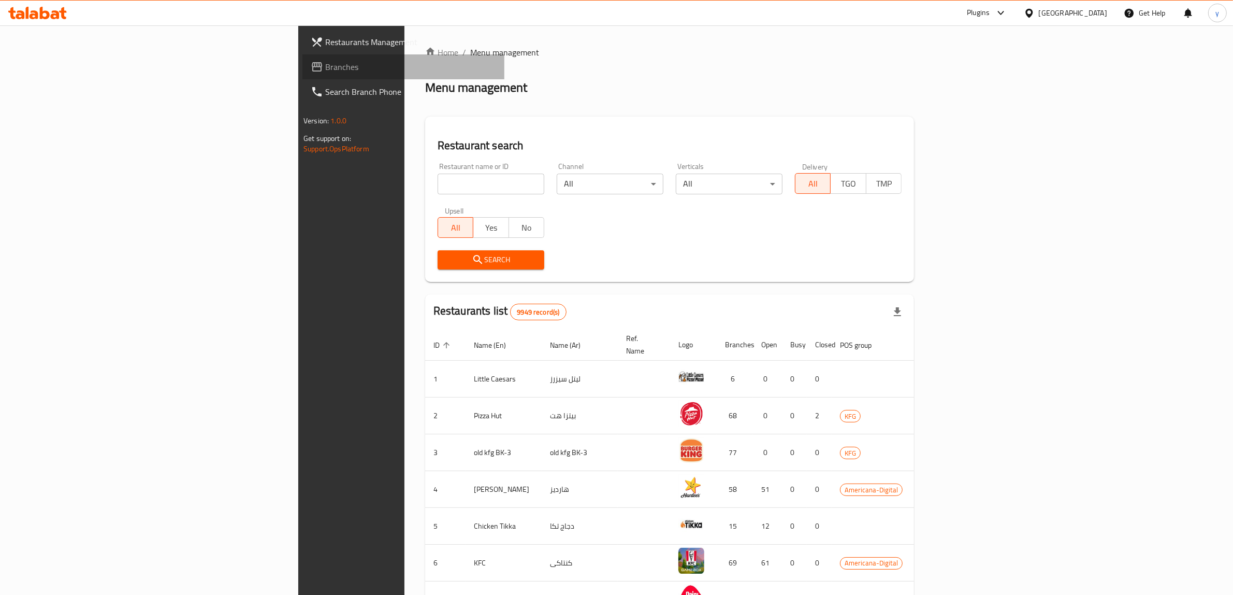
click at [302, 57] on link "Branches" at bounding box center [403, 66] width 202 height 25
